Goal: Task Accomplishment & Management: Manage account settings

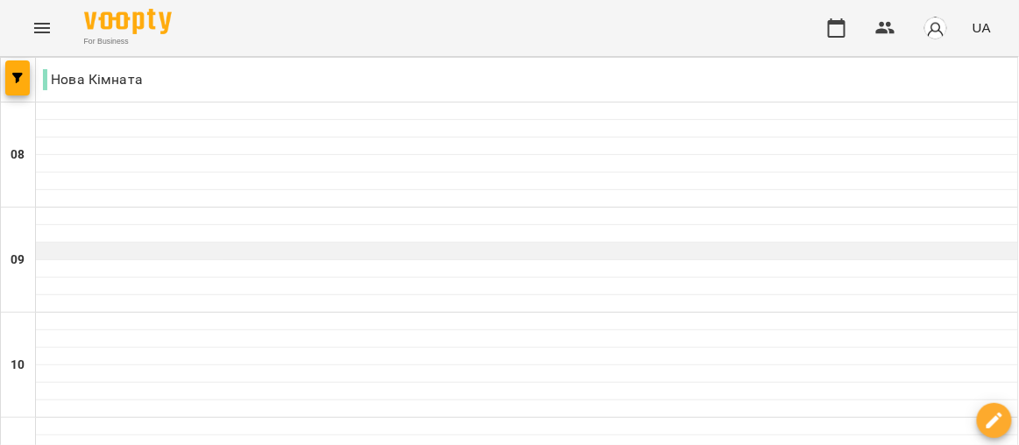
scroll to position [79, 0]
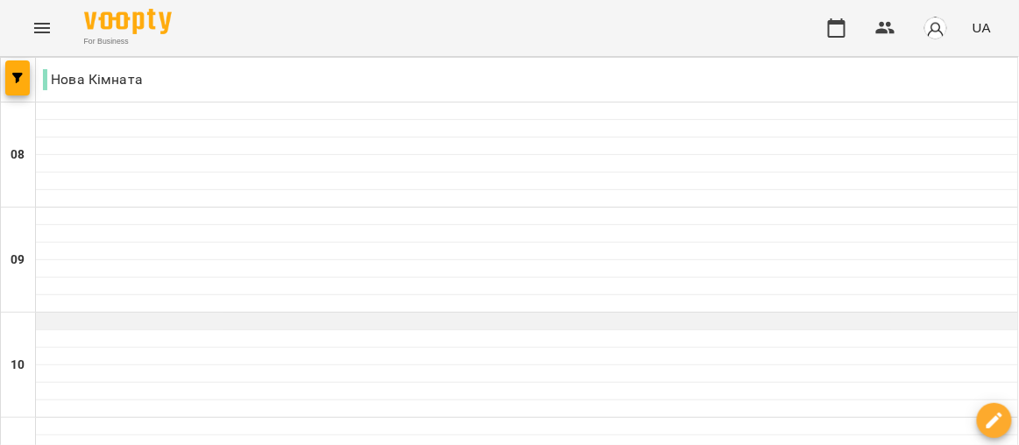
click at [191, 313] on div at bounding box center [527, 322] width 982 height 18
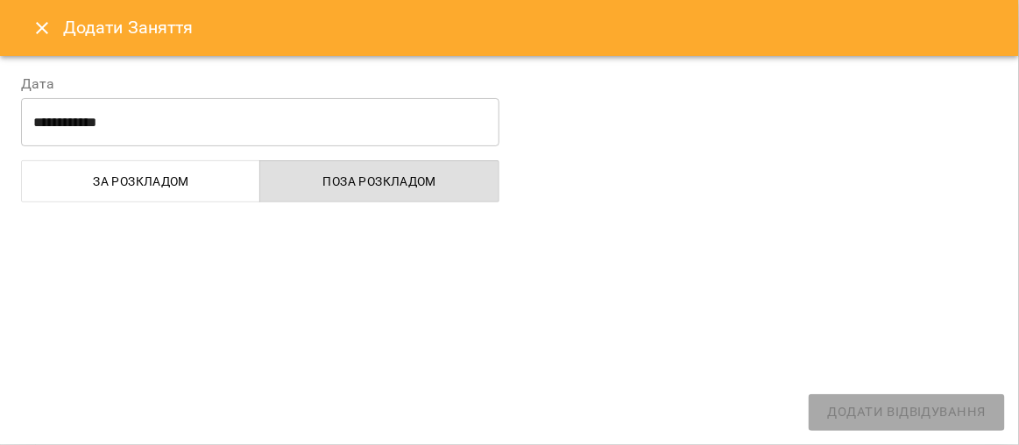
select select "**********"
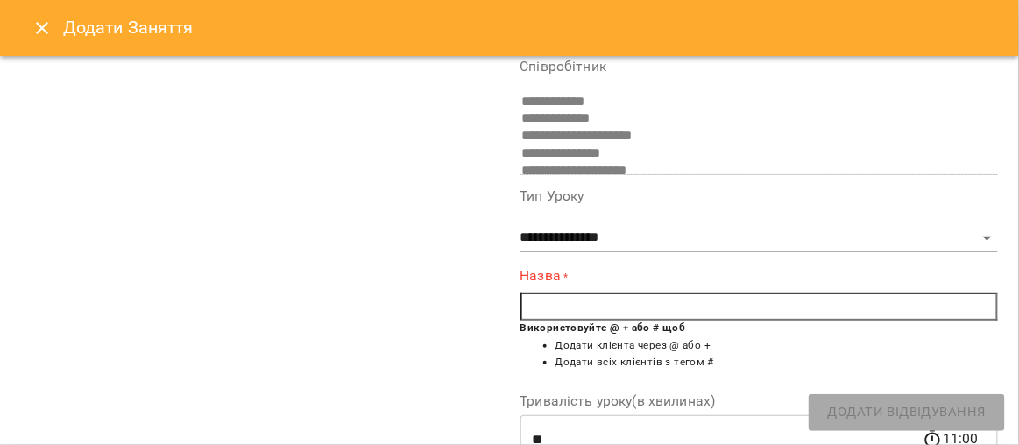
scroll to position [159, 0]
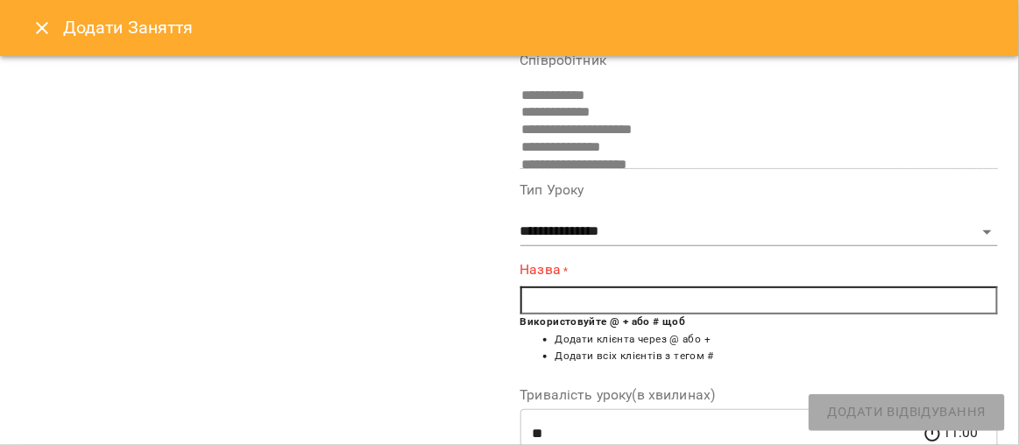
click at [646, 307] on input "text" at bounding box center [759, 300] width 478 height 28
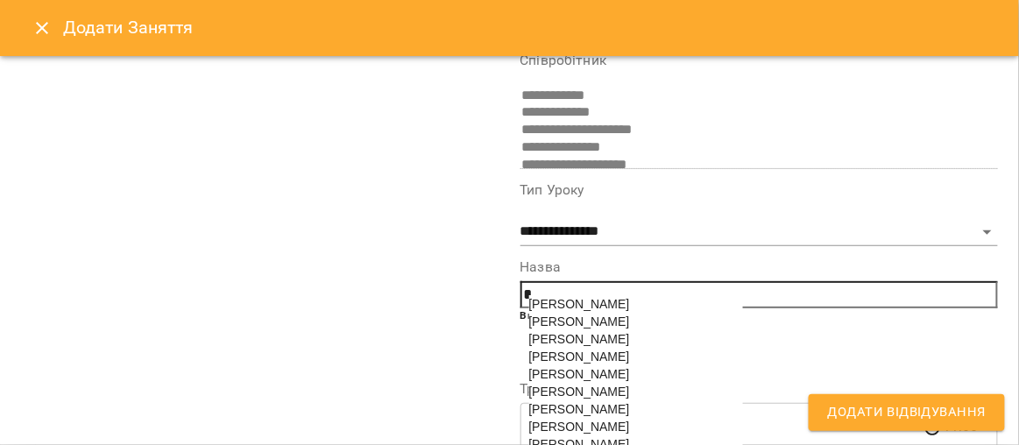
click at [630, 314] on span "[PERSON_NAME]" at bounding box center [579, 321] width 101 height 14
type input "**********"
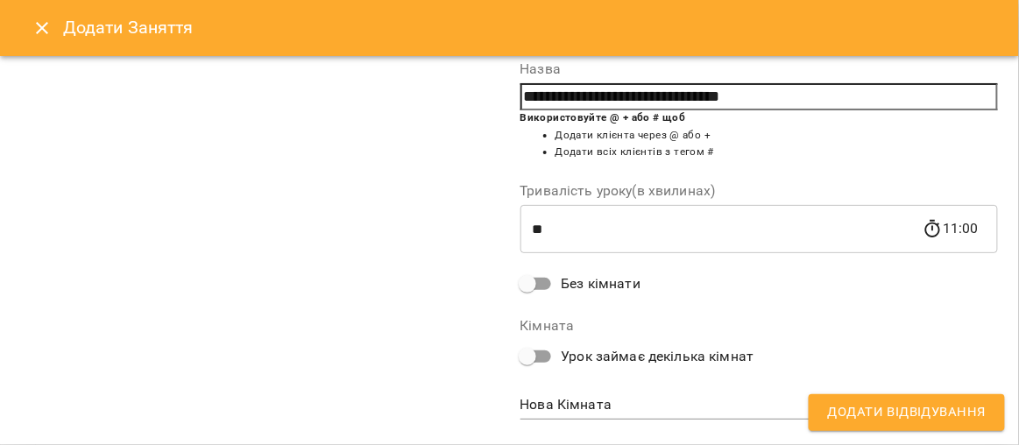
scroll to position [389, 0]
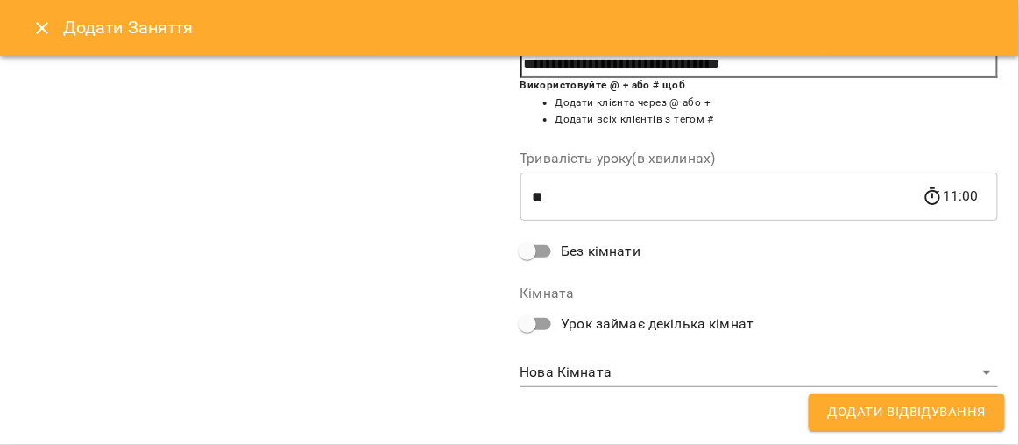
click at [863, 420] on span "Додати Відвідування" at bounding box center [907, 412] width 158 height 23
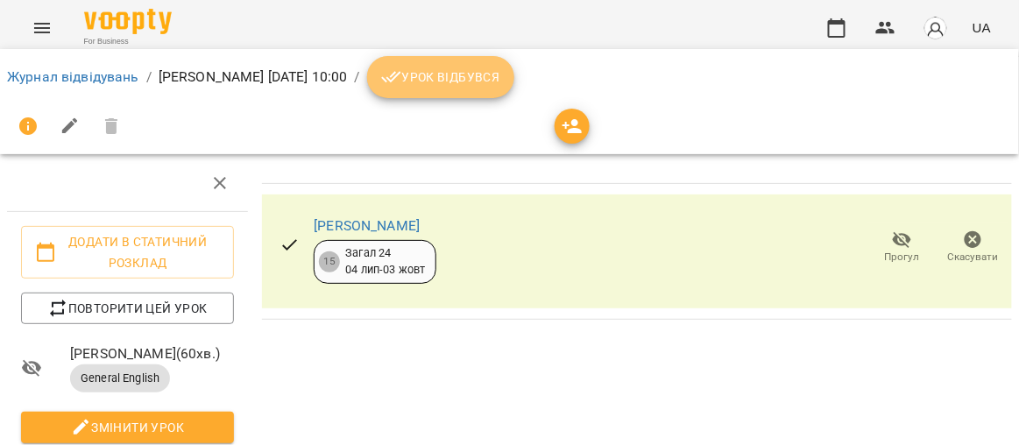
click at [514, 88] on button "Урок відбувся" at bounding box center [440, 77] width 147 height 42
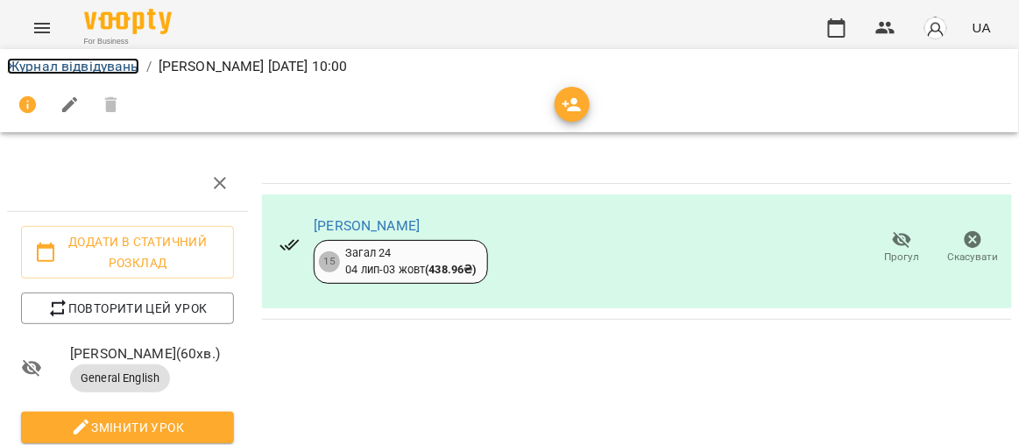
click at [93, 67] on link "Журнал відвідувань" at bounding box center [73, 66] width 132 height 17
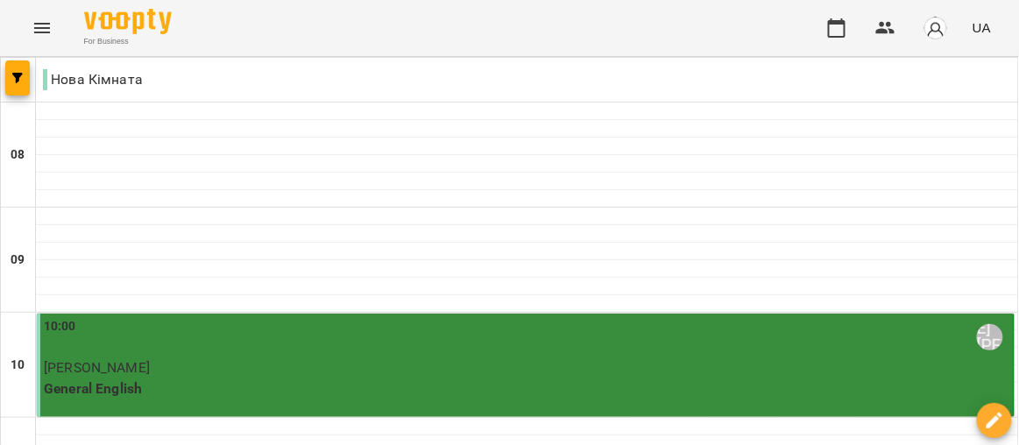
scroll to position [238, 0]
select select "**********"
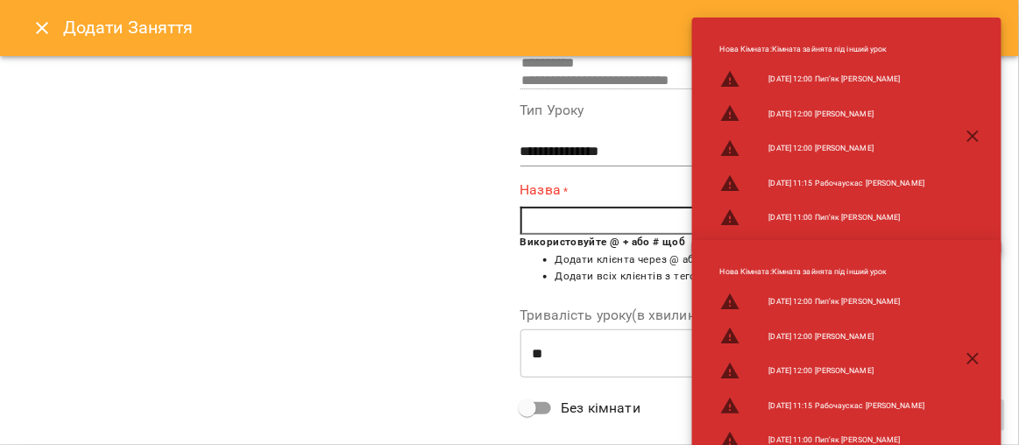
click at [962, 355] on button "button" at bounding box center [973, 359] width 42 height 42
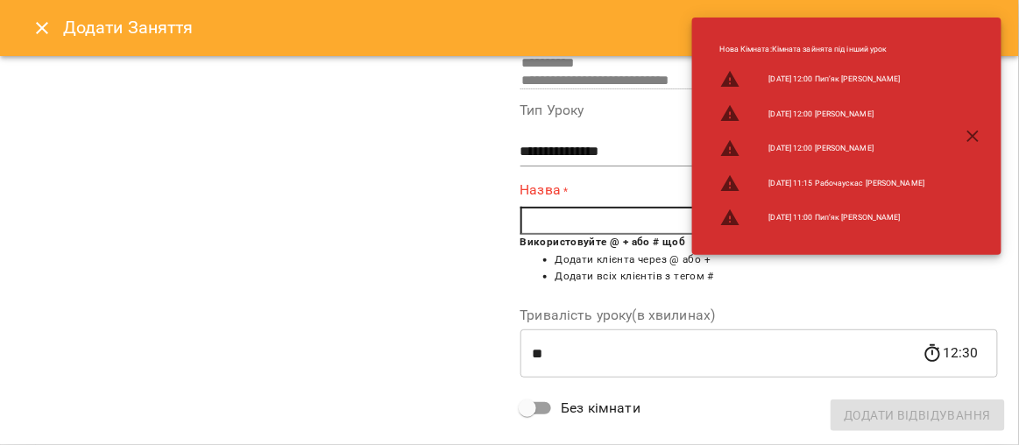
click at [973, 136] on icon "button" at bounding box center [973, 136] width 12 height 12
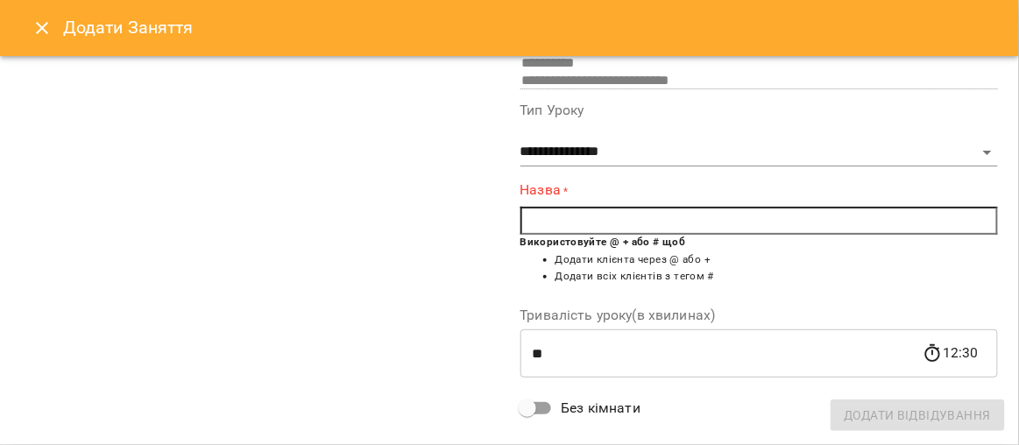
click at [590, 230] on input "text" at bounding box center [759, 221] width 478 height 28
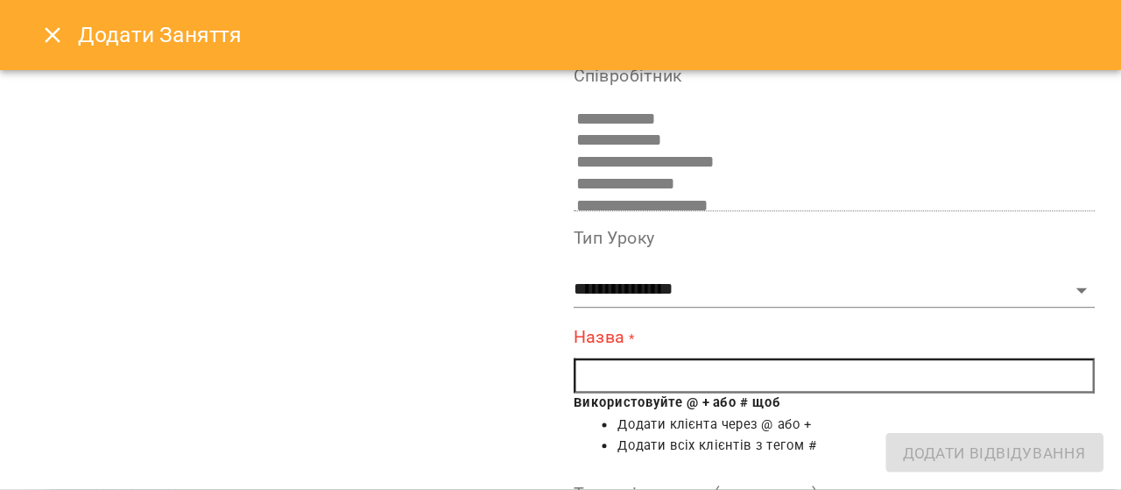
scroll to position [510, 0]
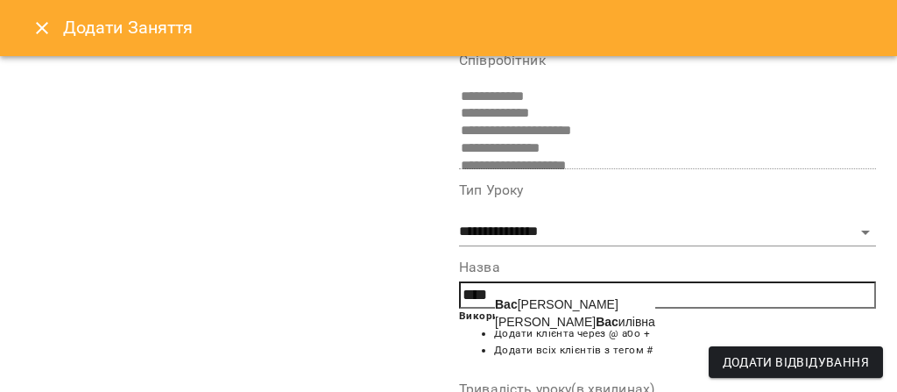
click at [557, 300] on span "Вас илишин Світлана Ярославівна" at bounding box center [556, 304] width 123 height 14
type input "**********"
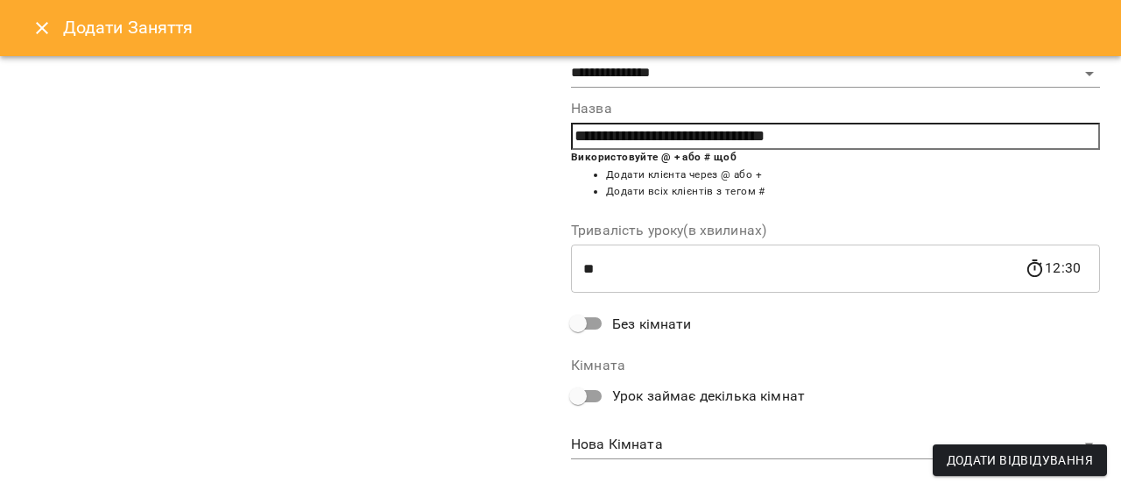
scroll to position [345, 0]
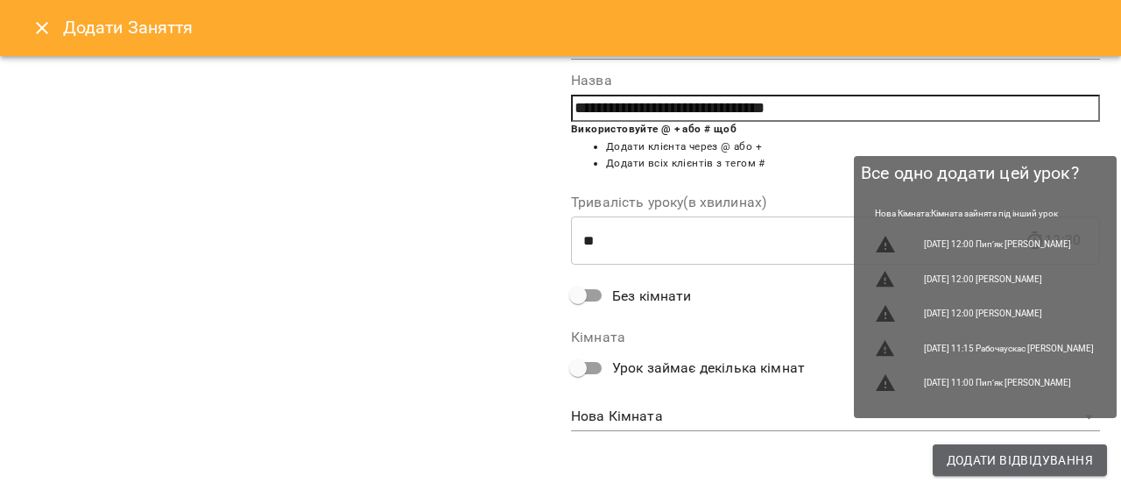
click at [1013, 444] on span "Додати Відвідування" at bounding box center [1020, 459] width 146 height 21
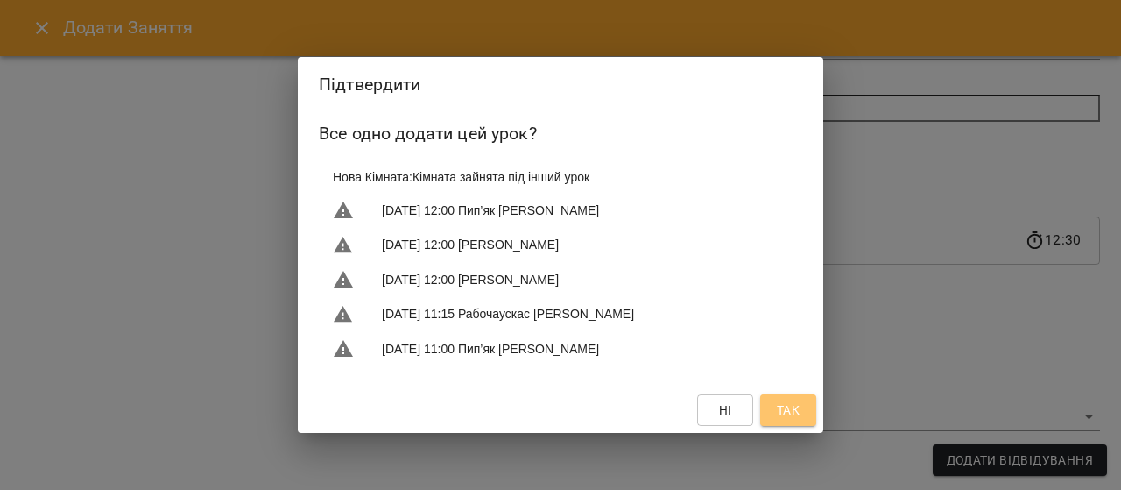
click at [782, 414] on span "Так" at bounding box center [788, 409] width 23 height 21
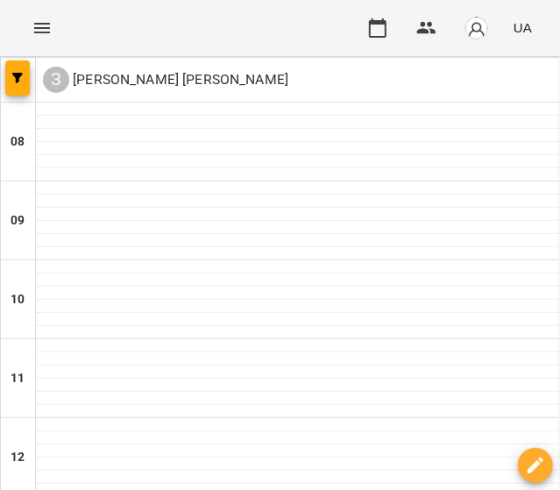
scroll to position [717, 0]
